Goal: Find specific page/section: Find specific page/section

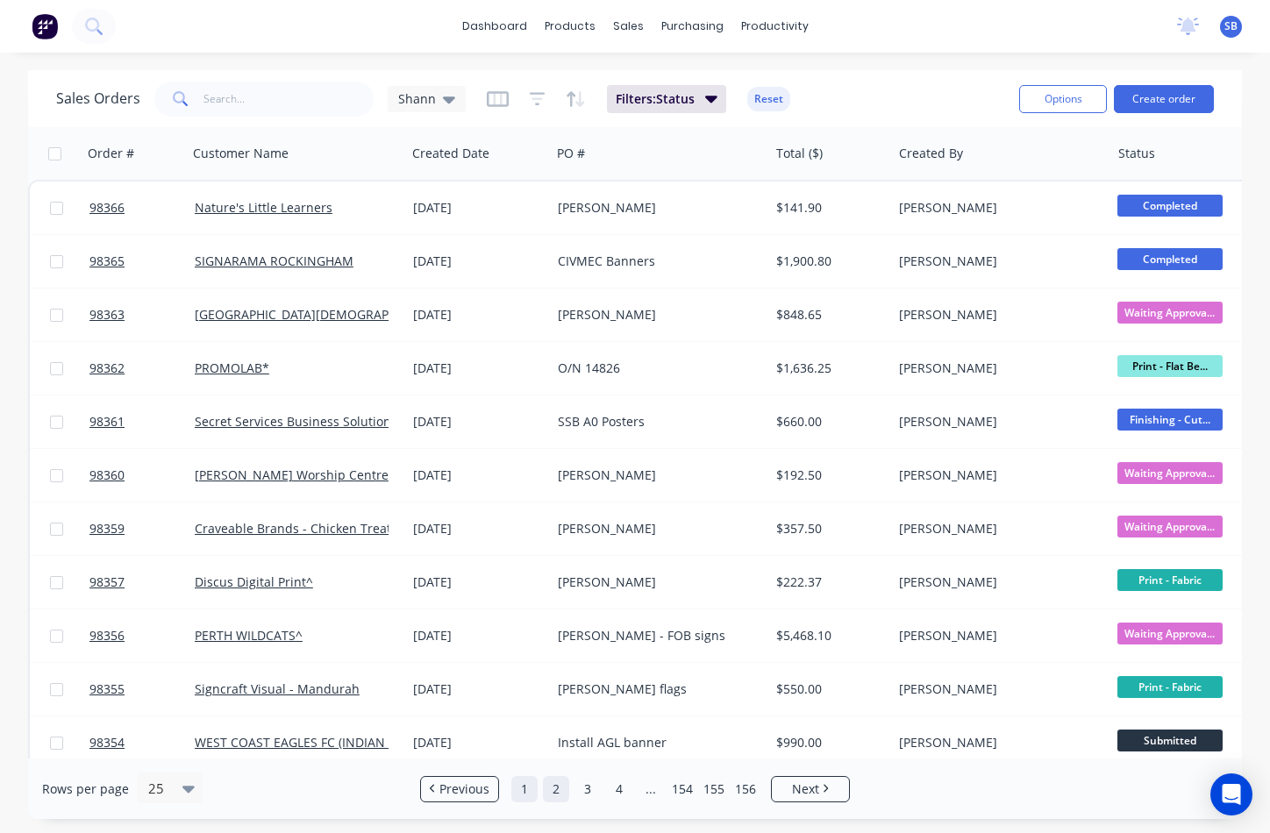
click at [524, 793] on link "1" at bounding box center [524, 789] width 26 height 26
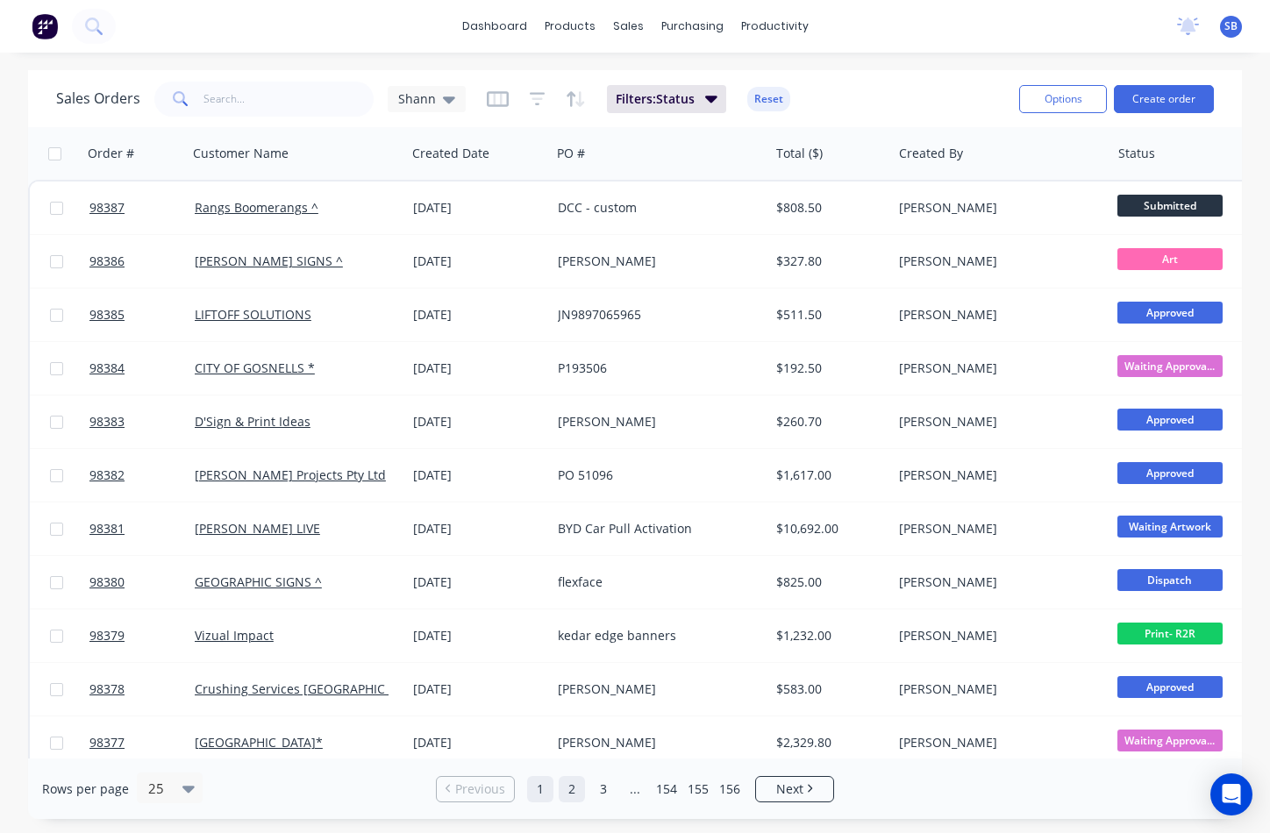
drag, startPoint x: 577, startPoint y: 787, endPoint x: 563, endPoint y: 800, distance: 19.2
click at [576, 786] on link "2" at bounding box center [572, 789] width 26 height 26
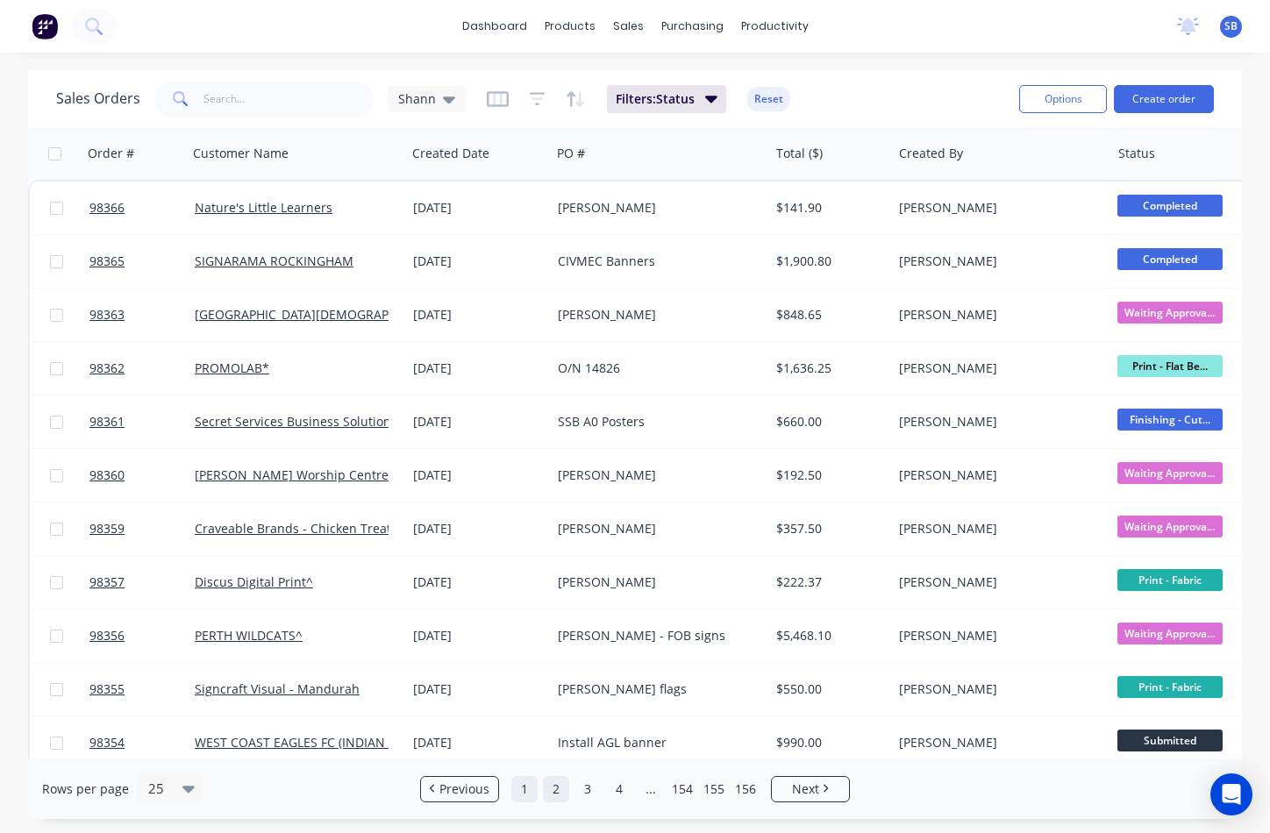
click at [524, 790] on link "1" at bounding box center [524, 789] width 26 height 26
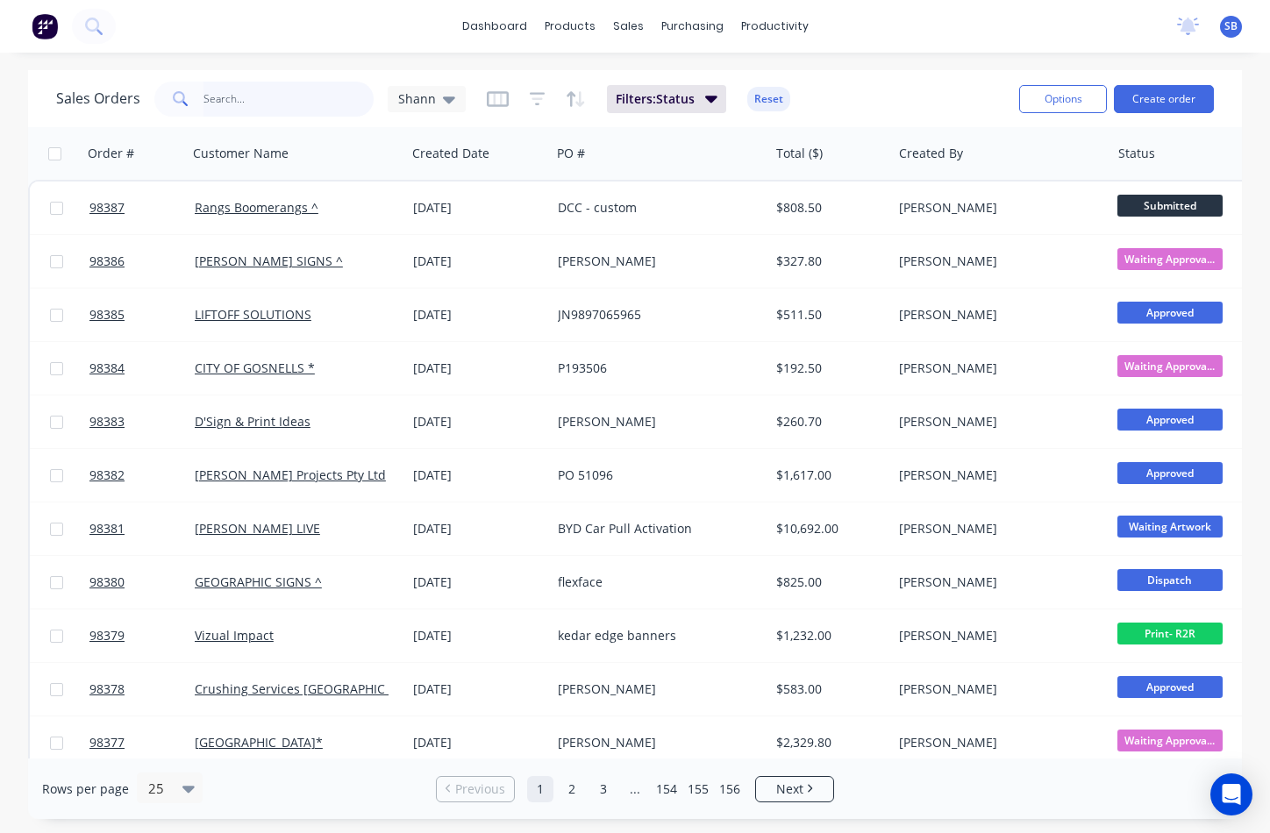
click at [266, 98] on input "text" at bounding box center [288, 99] width 171 height 35
type input "earth"
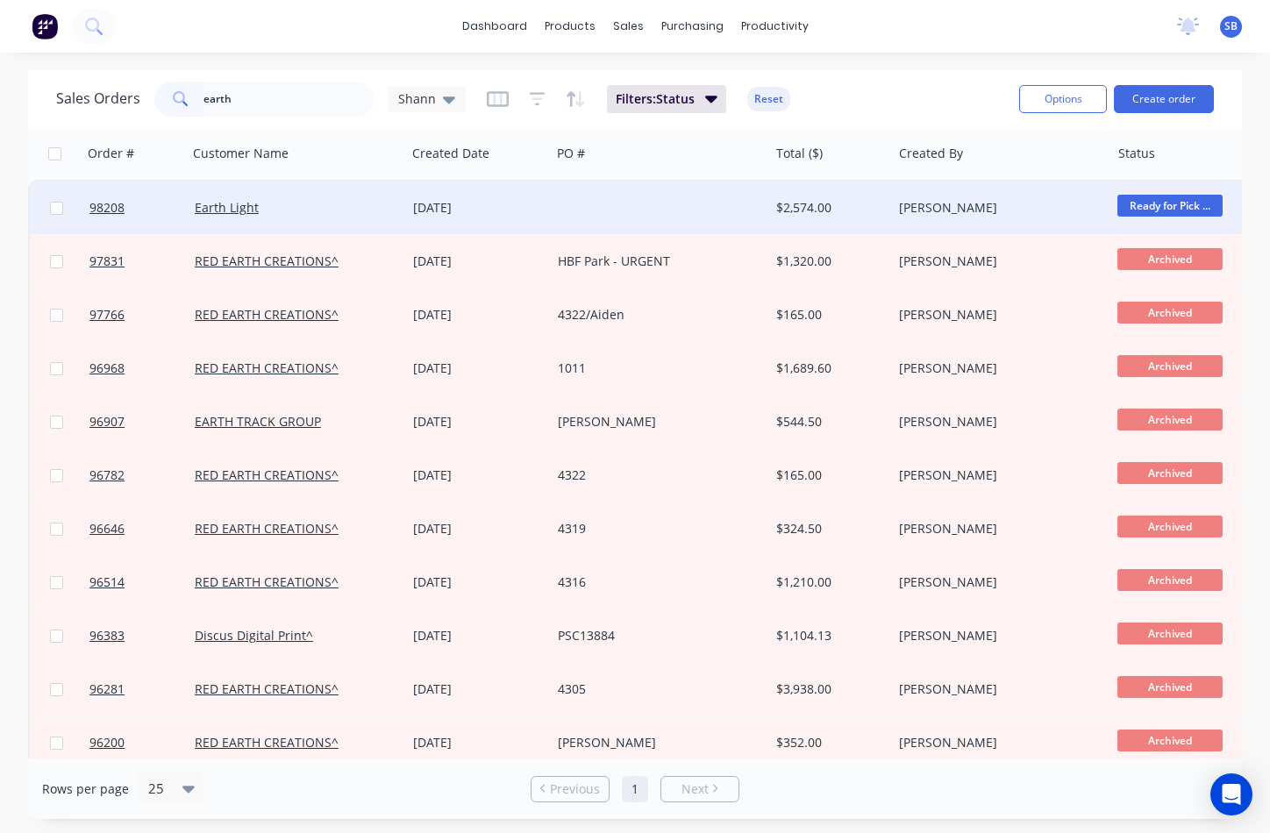
click at [553, 212] on div at bounding box center [660, 208] width 218 height 53
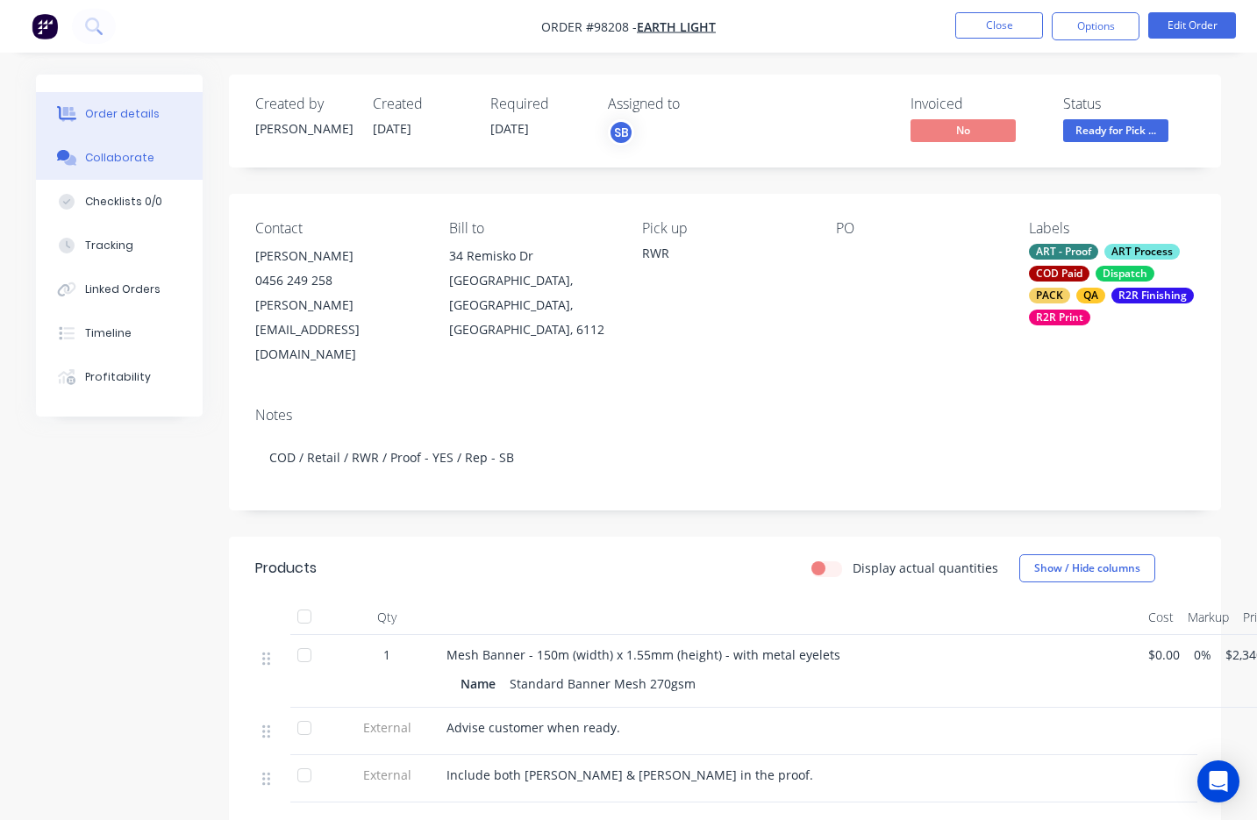
click at [141, 165] on div "Collaborate" at bounding box center [119, 158] width 69 height 16
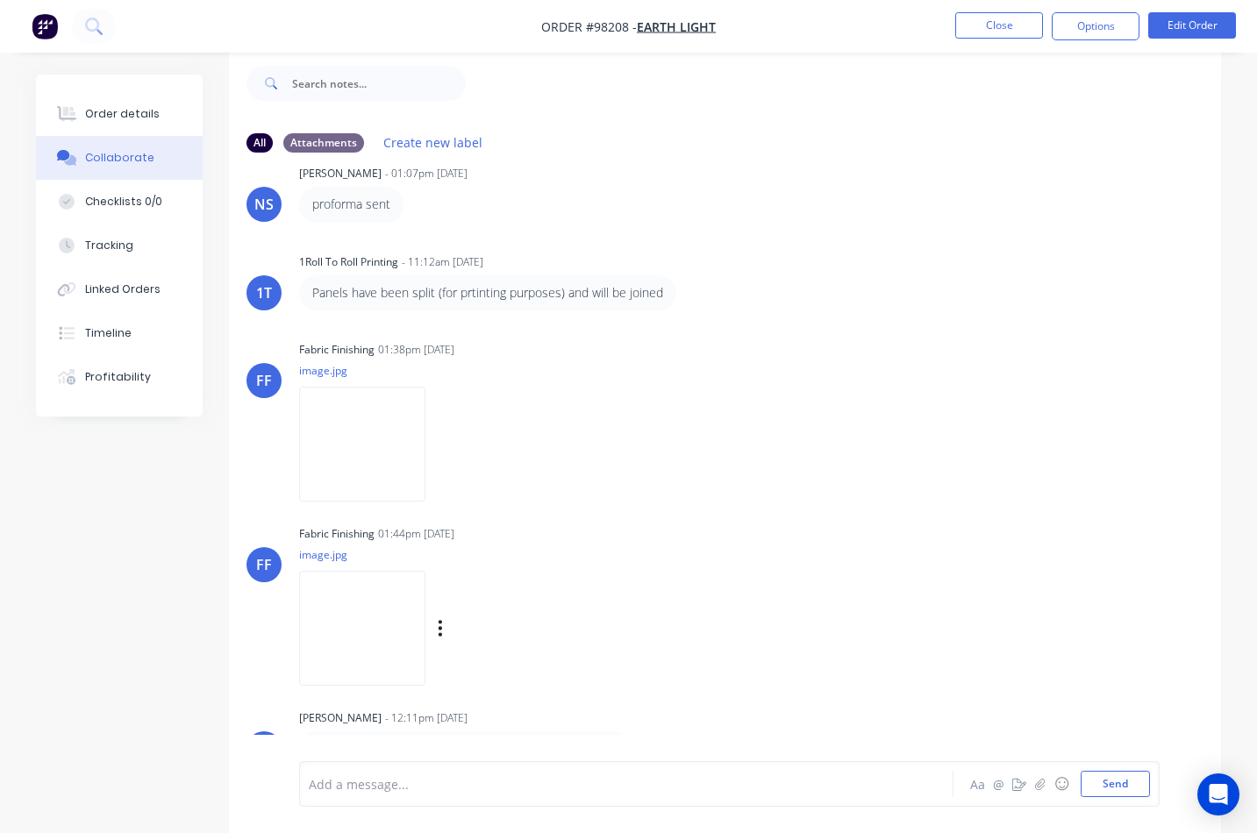
scroll to position [424, 0]
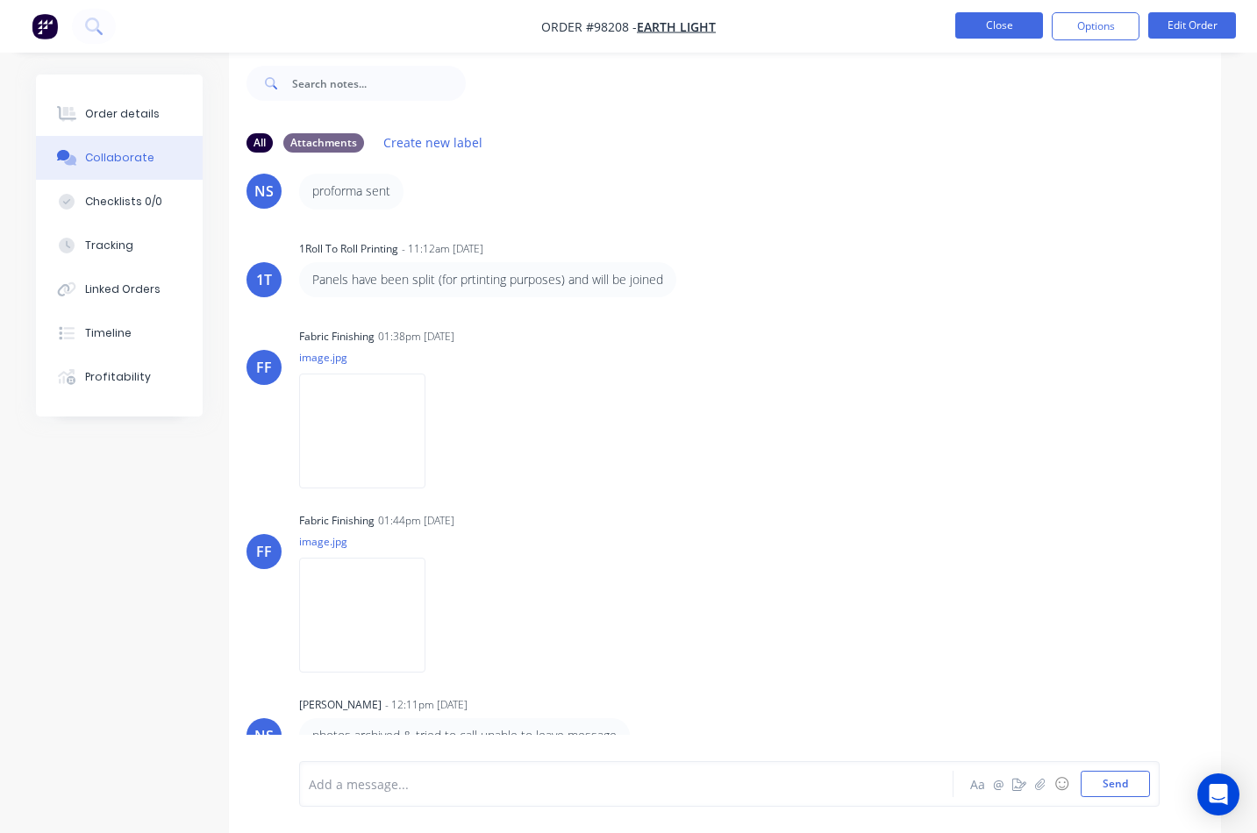
click at [998, 18] on button "Close" at bounding box center [999, 25] width 88 height 26
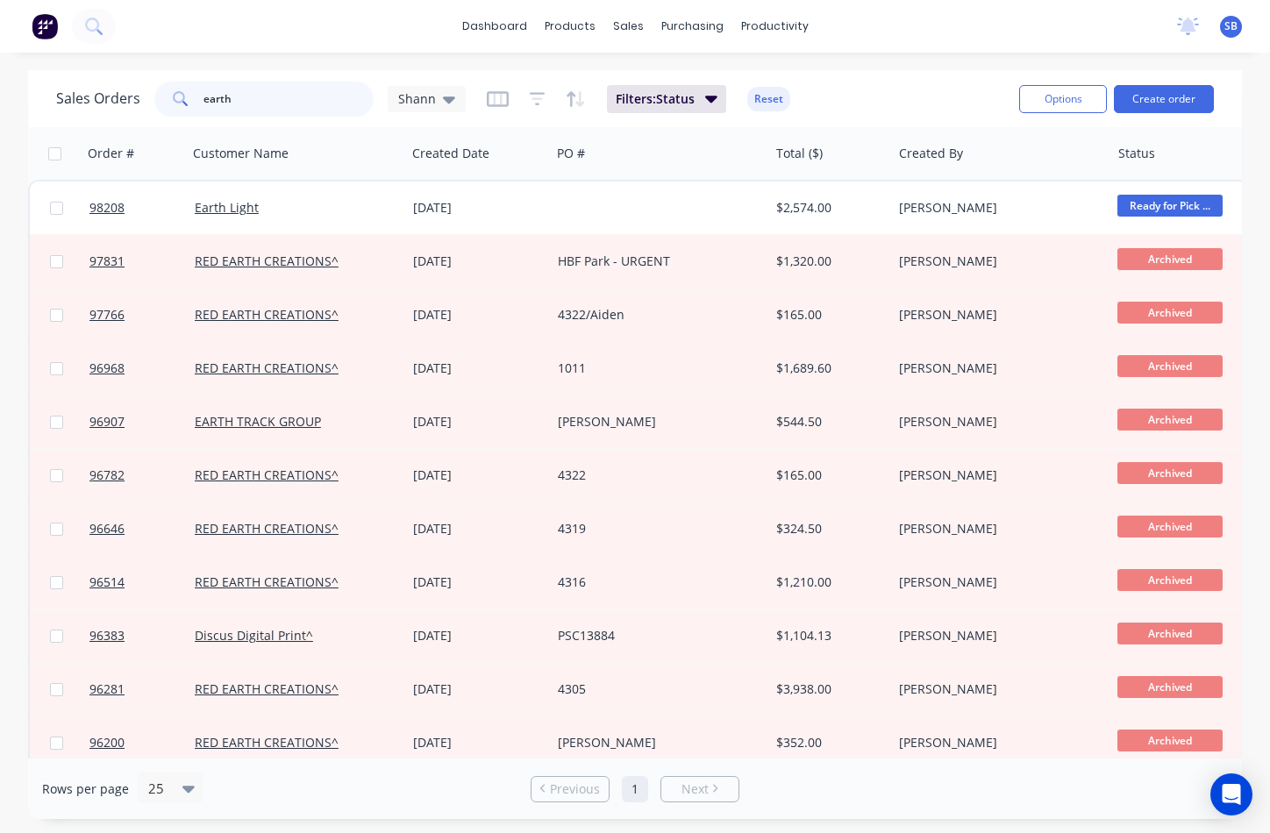
click at [274, 100] on input "earth" at bounding box center [288, 99] width 171 height 35
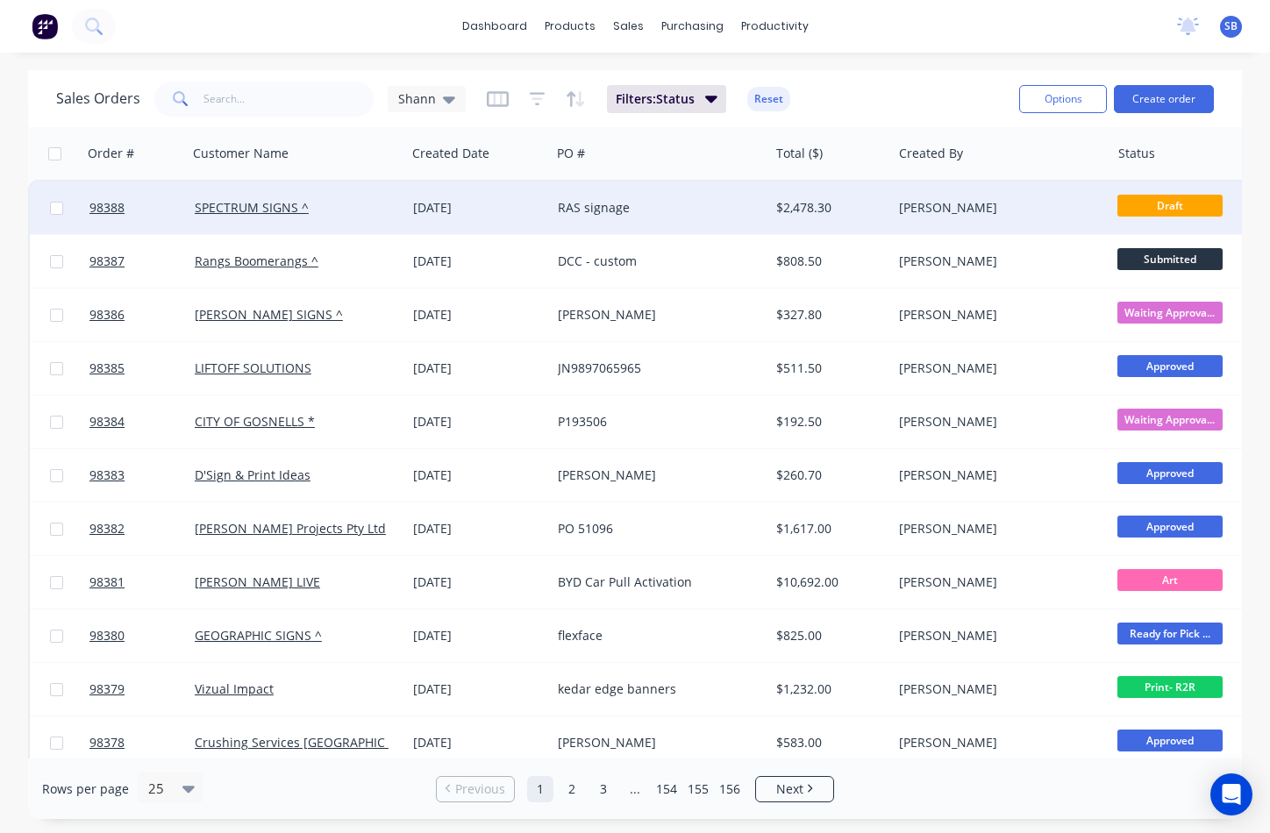
click at [616, 211] on div "RAS signage" at bounding box center [655, 208] width 194 height 18
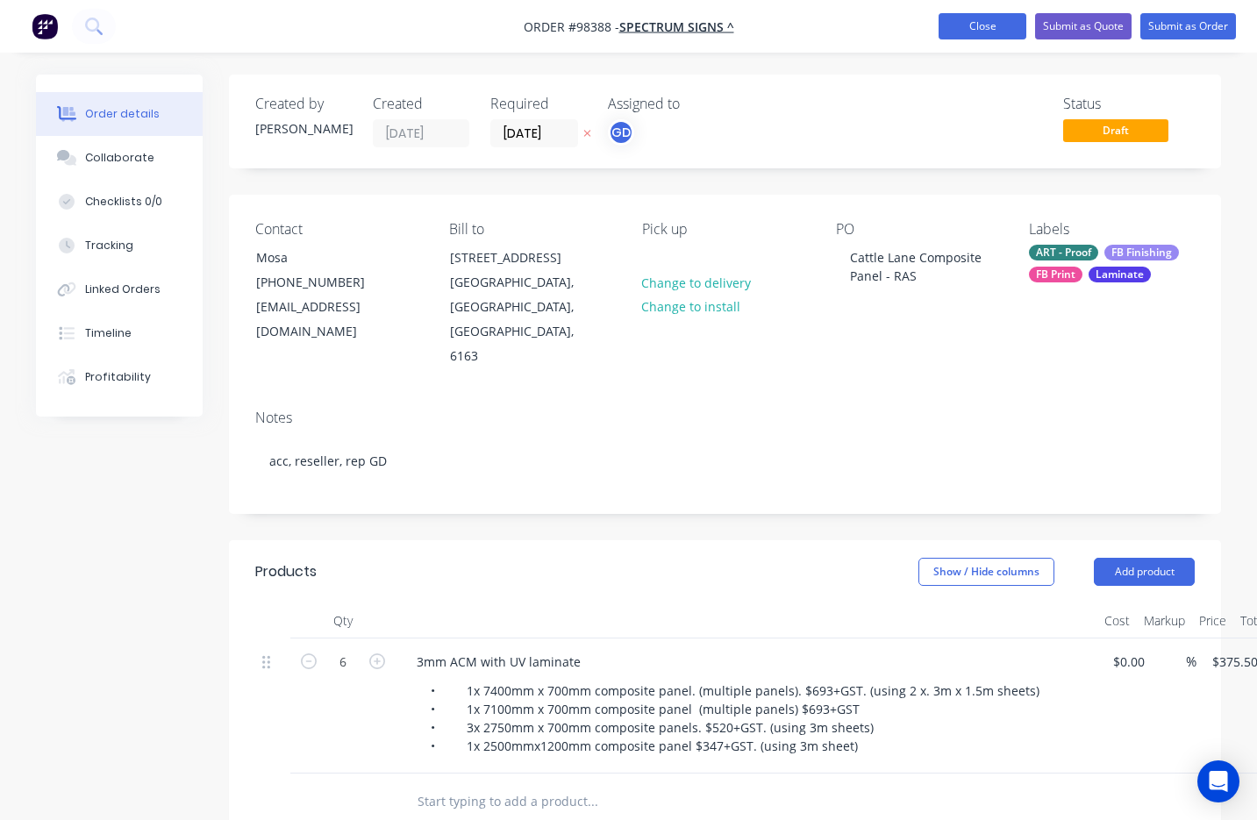
click at [960, 24] on button "Close" at bounding box center [983, 26] width 88 height 26
